Goal: Navigation & Orientation: Understand site structure

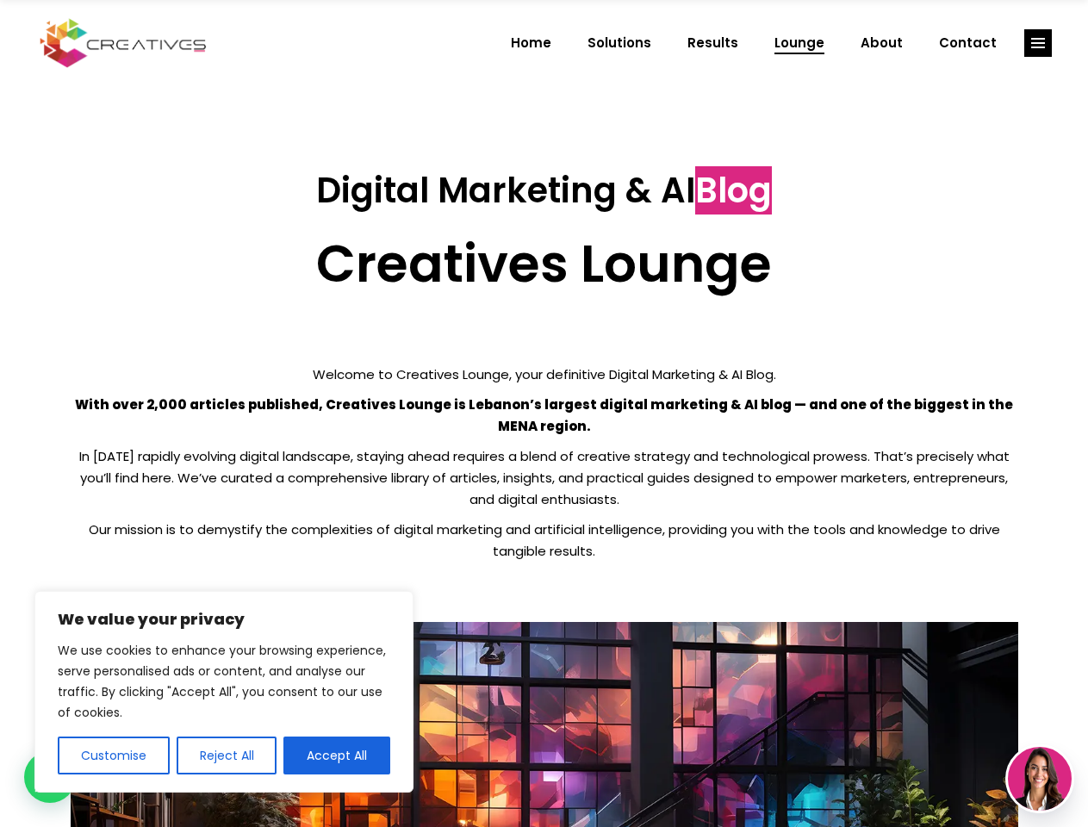
click at [544, 414] on p "With over 2,000 articles published, Creatives Lounge is Lebanon’s largest digit…" at bounding box center [545, 415] width 948 height 43
click at [113, 756] on button "Customise" at bounding box center [114, 756] width 112 height 38
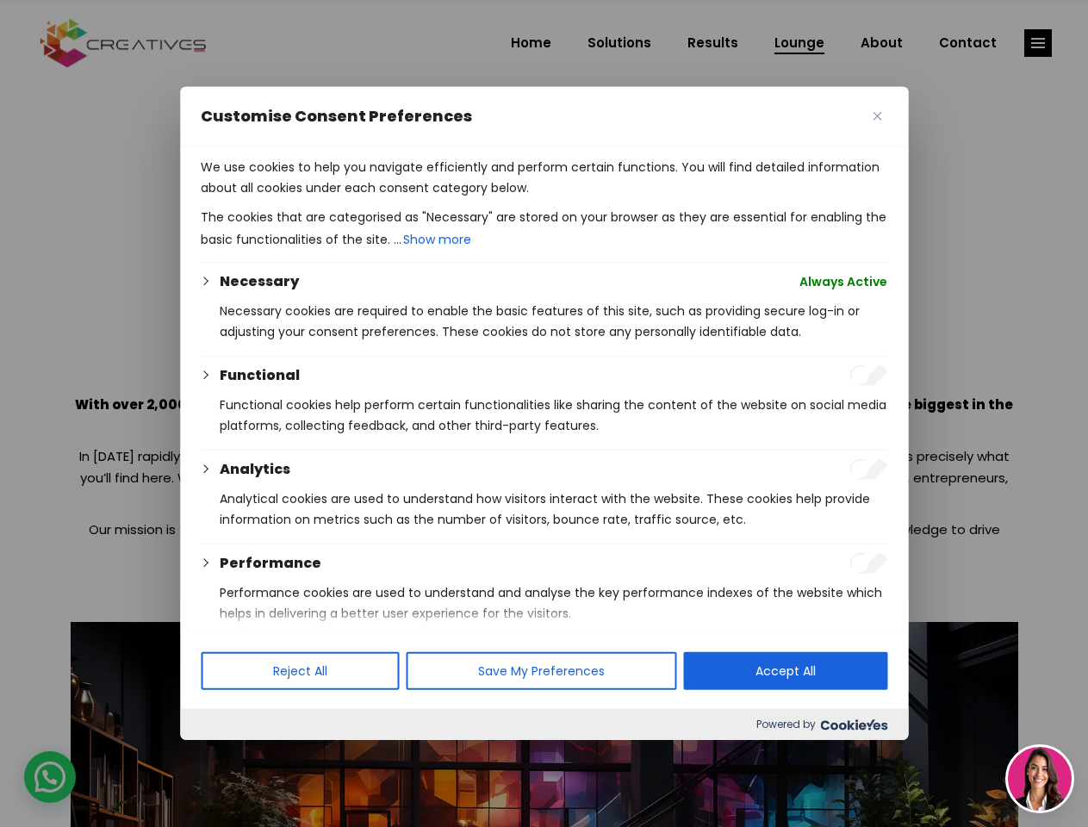
click at [226, 756] on div at bounding box center [544, 413] width 1088 height 827
click at [337, 198] on p "We use cookies to help you navigate efficiently and perform certain functions. …" at bounding box center [544, 177] width 687 height 41
click at [1038, 43] on div at bounding box center [544, 413] width 1088 height 827
click at [1040, 779] on img at bounding box center [1040, 779] width 64 height 64
